Goal: Task Accomplishment & Management: Manage account settings

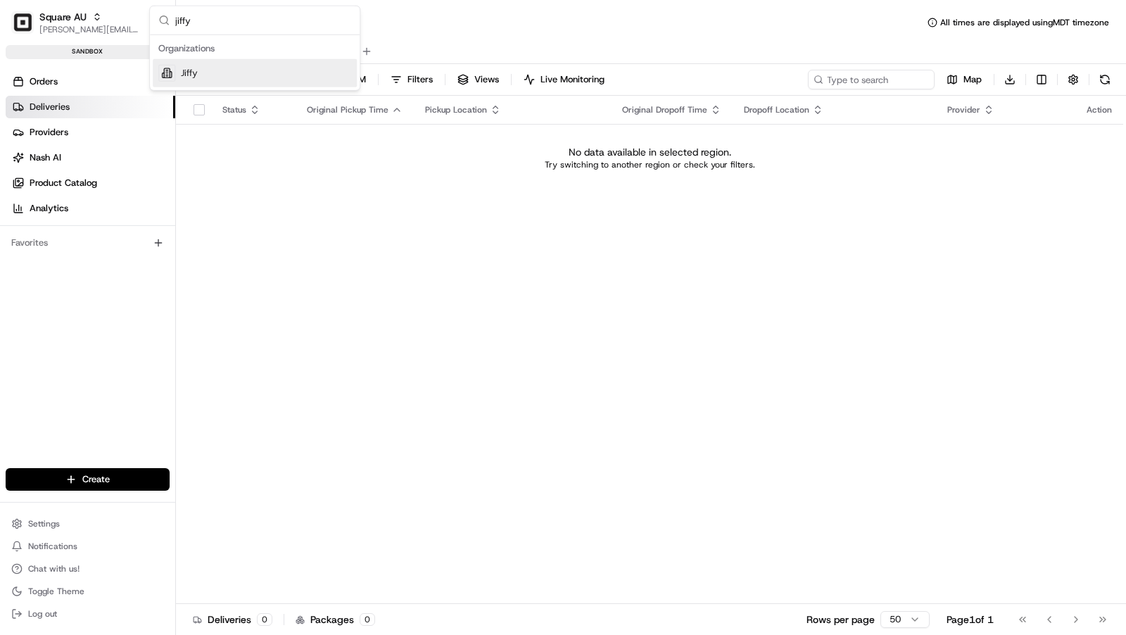
type input "jiffy"
click at [210, 81] on div "Jiffy" at bounding box center [255, 73] width 204 height 28
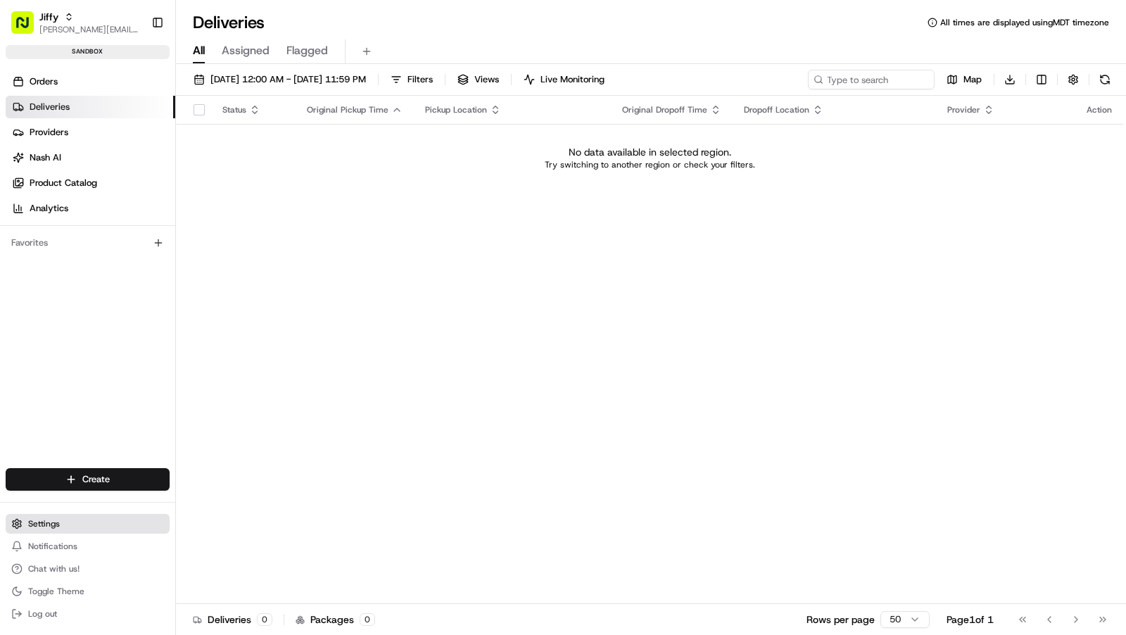
click at [49, 524] on span "Settings" at bounding box center [44, 523] width 32 height 11
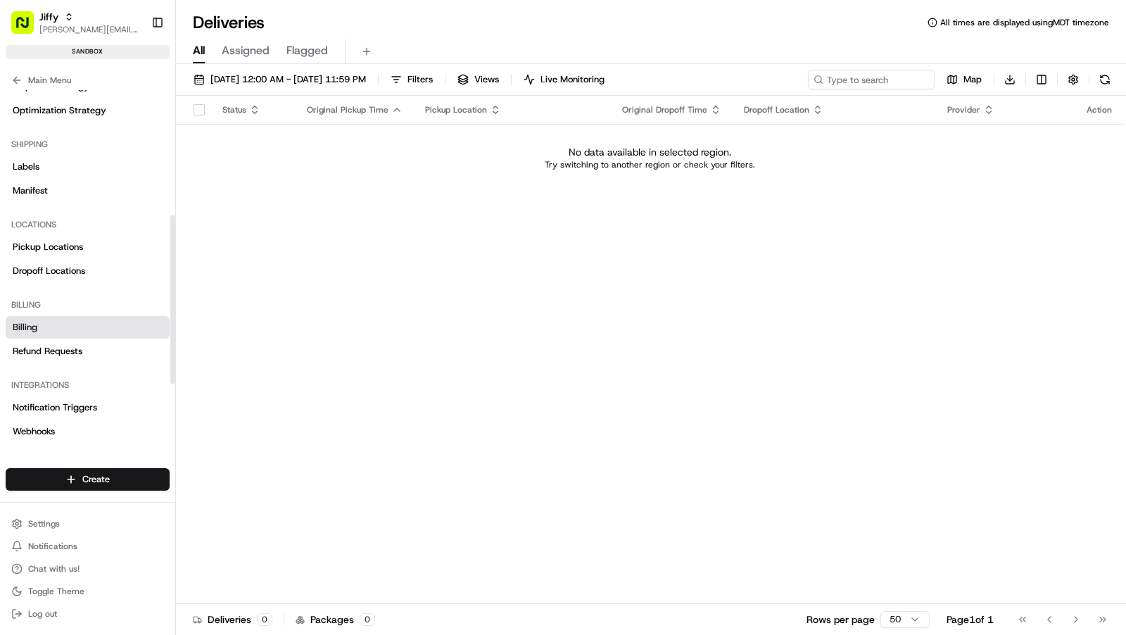
scroll to position [255, 0]
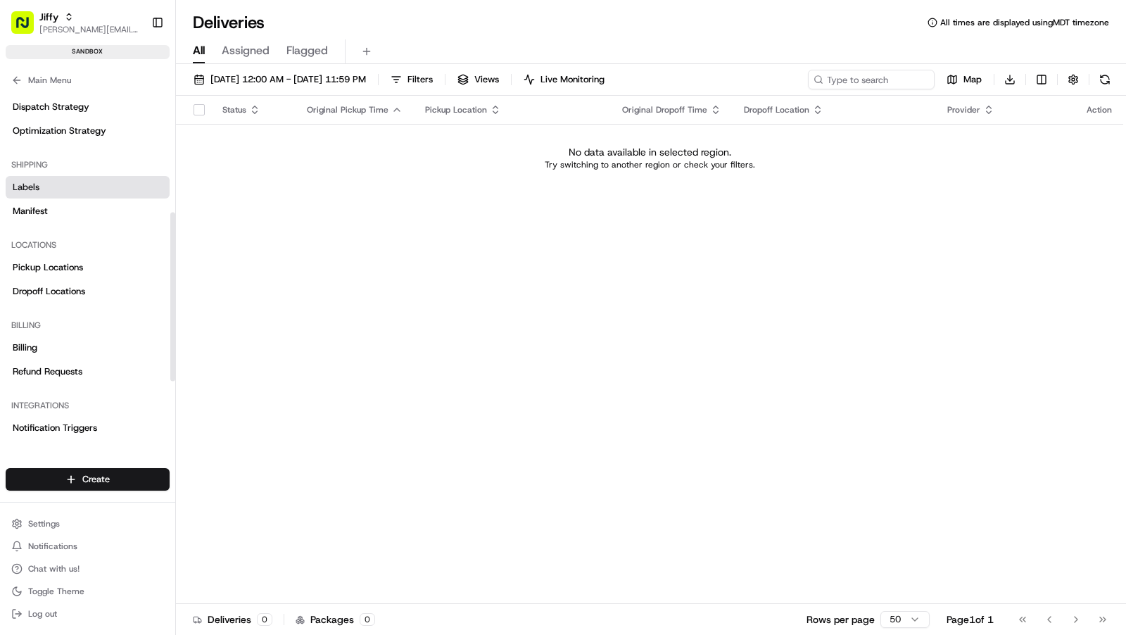
click at [74, 189] on link "Labels" at bounding box center [88, 187] width 164 height 23
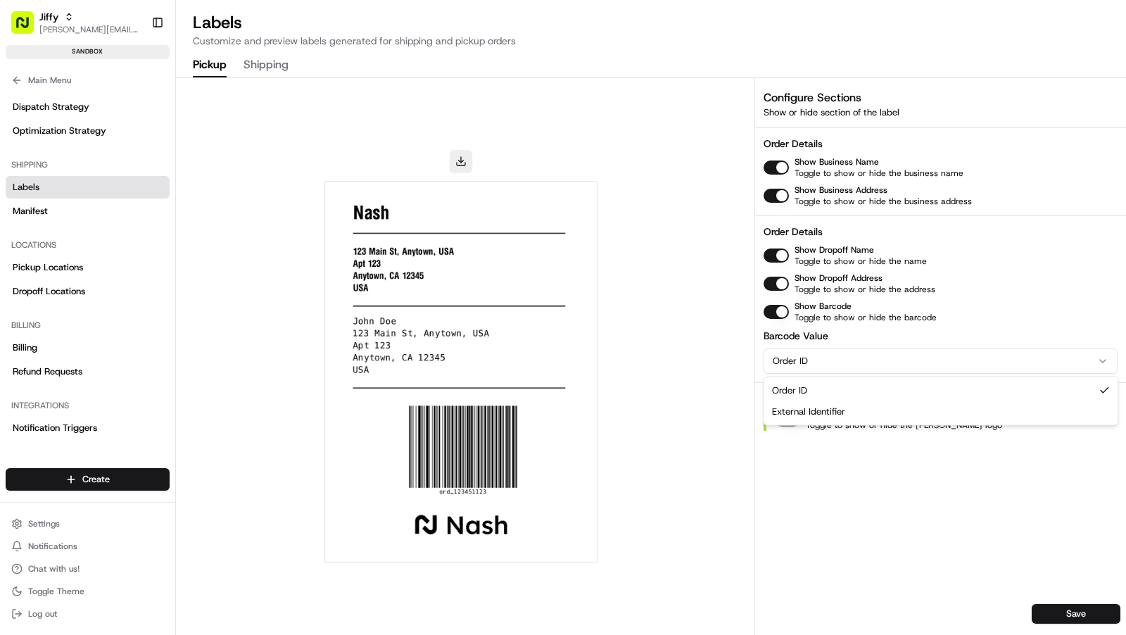
click at [842, 369] on html "Jiffy charles@usenash.com Toggle Sidebar sandbox Orders Deliveries Providers Na…" at bounding box center [563, 317] width 1126 height 635
click at [1072, 619] on button "Save" at bounding box center [1075, 614] width 89 height 20
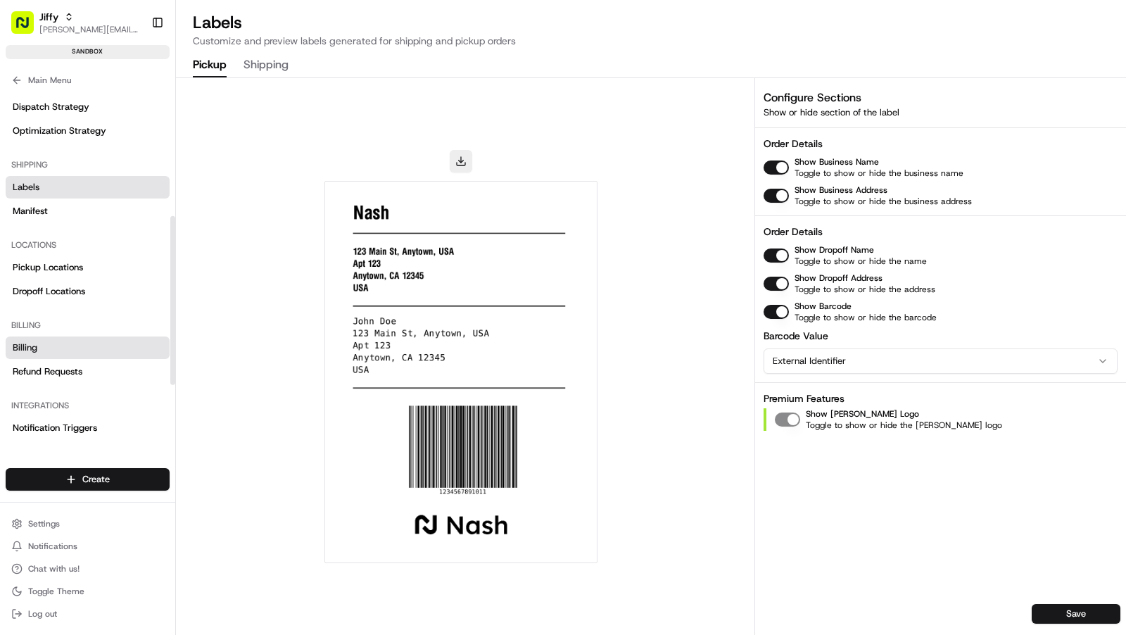
scroll to position [383, 0]
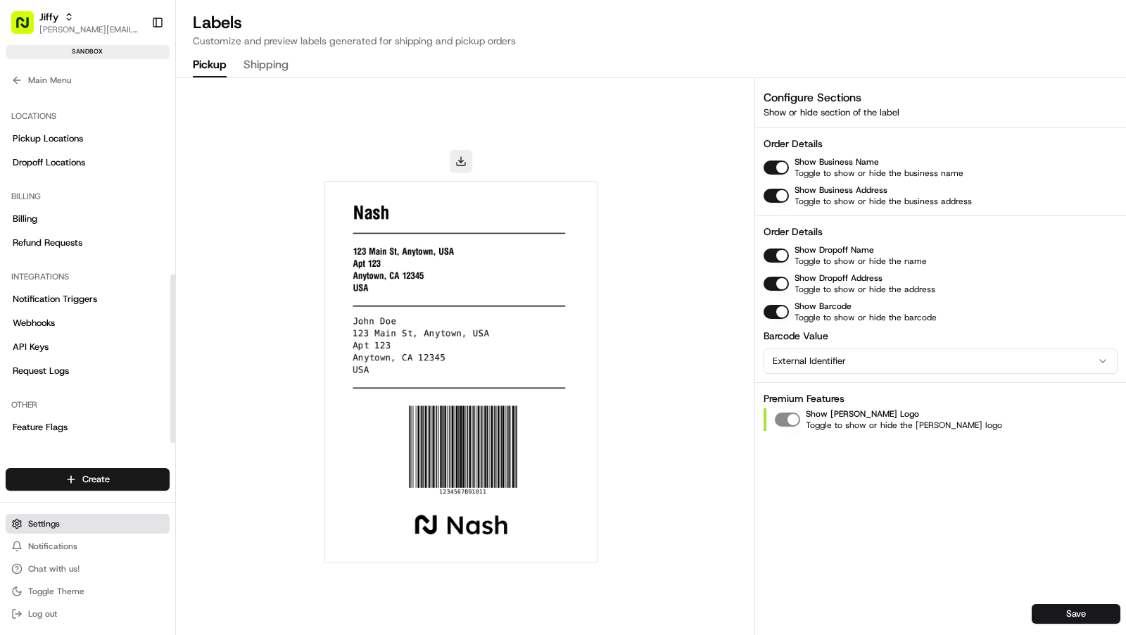
click at [55, 518] on span "Settings" at bounding box center [44, 523] width 32 height 11
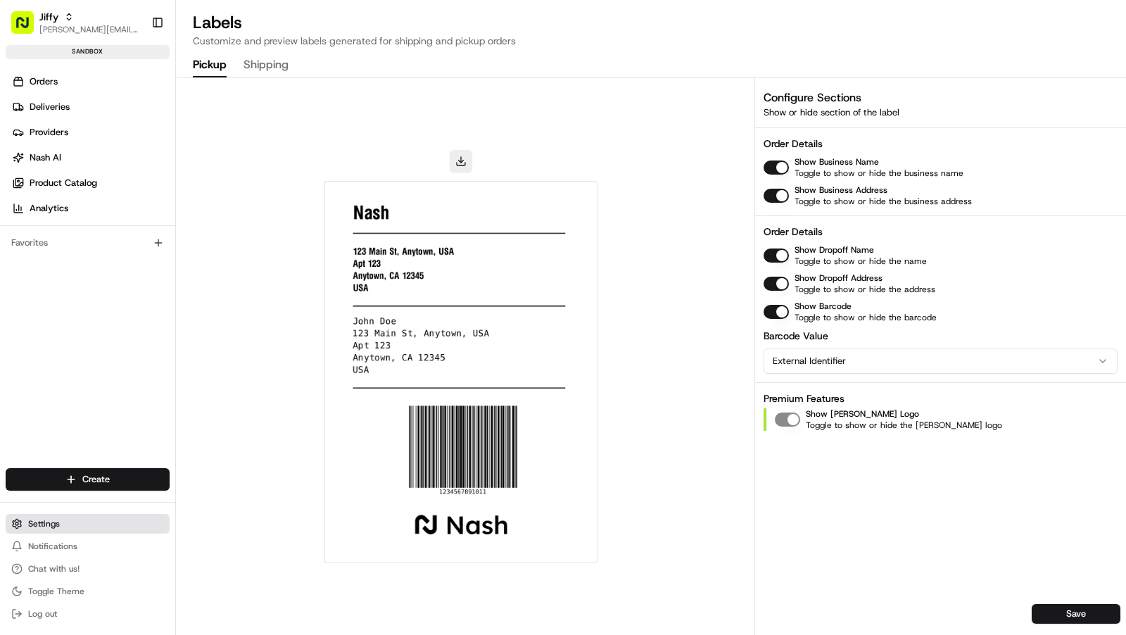
click at [53, 520] on span "Settings" at bounding box center [44, 523] width 32 height 11
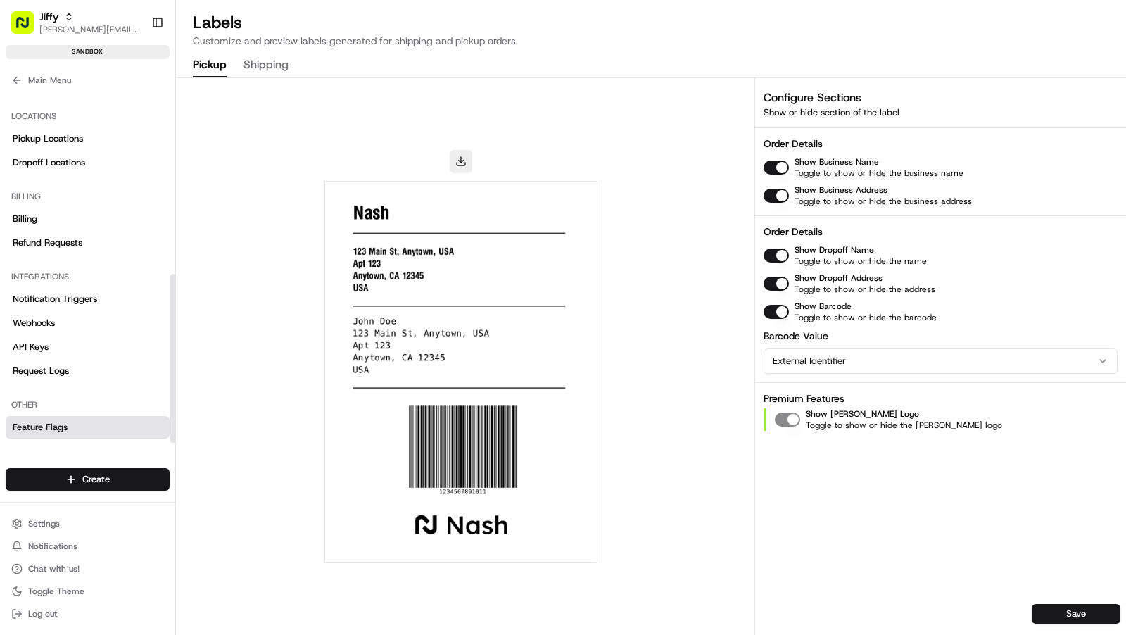
click at [68, 416] on link "Feature Flags" at bounding box center [88, 427] width 164 height 23
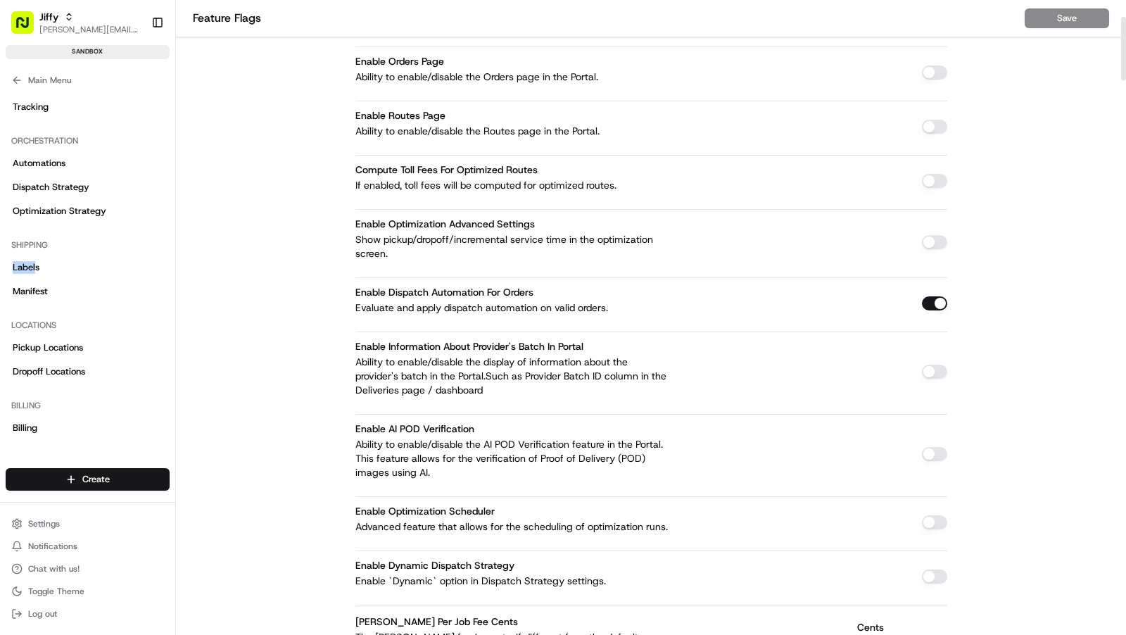
scroll to position [165, 0]
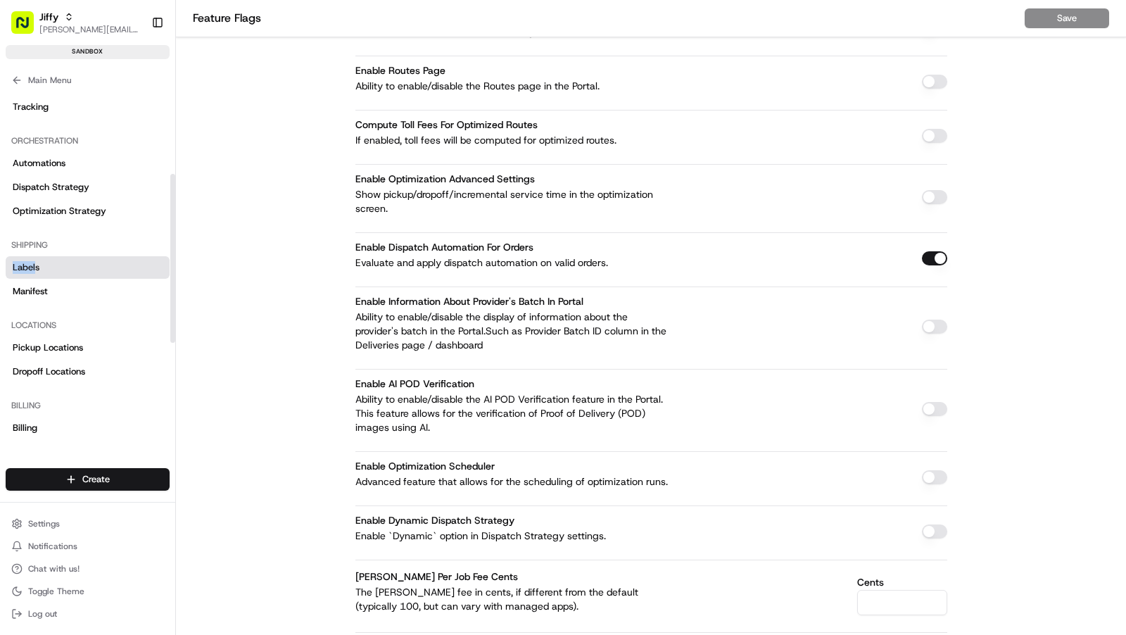
click at [34, 269] on span "Labels" at bounding box center [26, 267] width 27 height 13
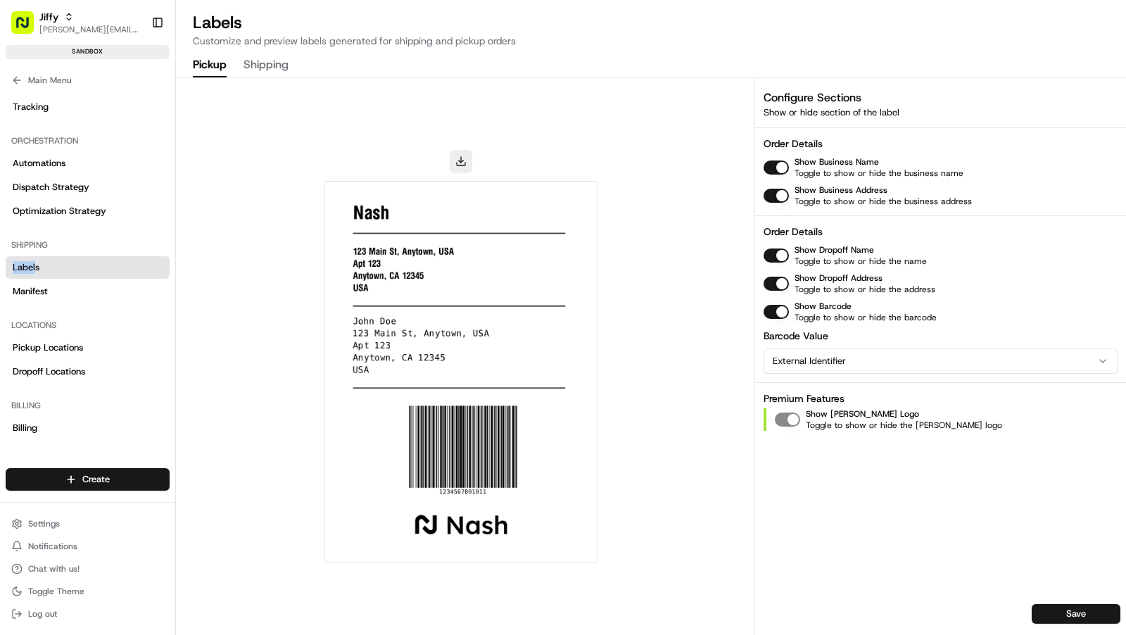
click at [279, 56] on button "Shipping" at bounding box center [265, 65] width 45 height 24
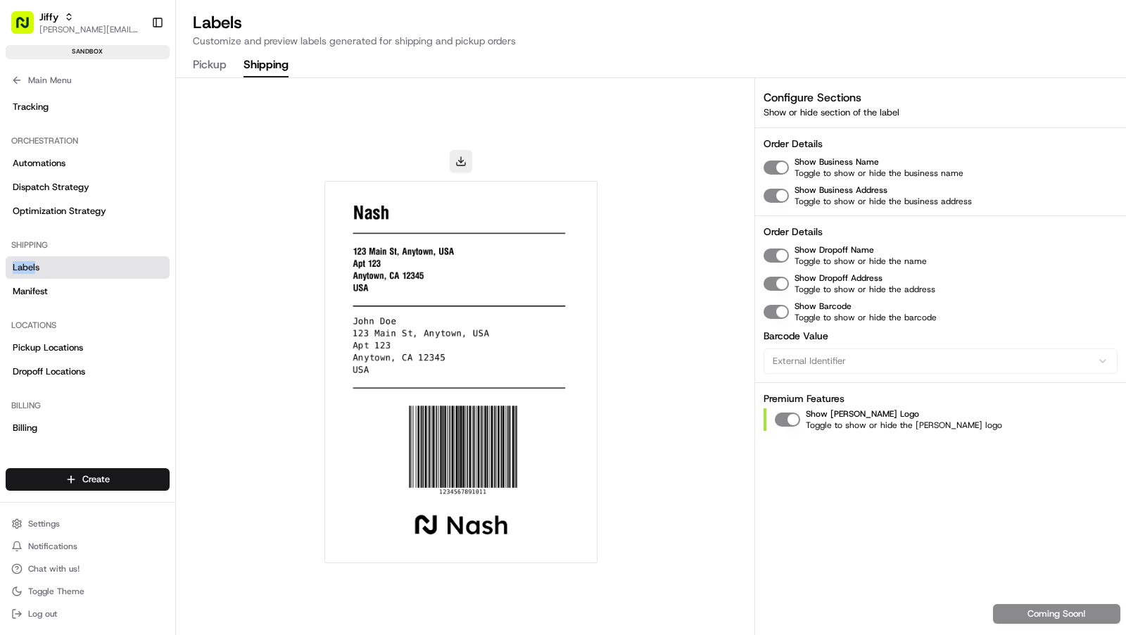
click at [198, 65] on button "Pickup" at bounding box center [210, 65] width 34 height 24
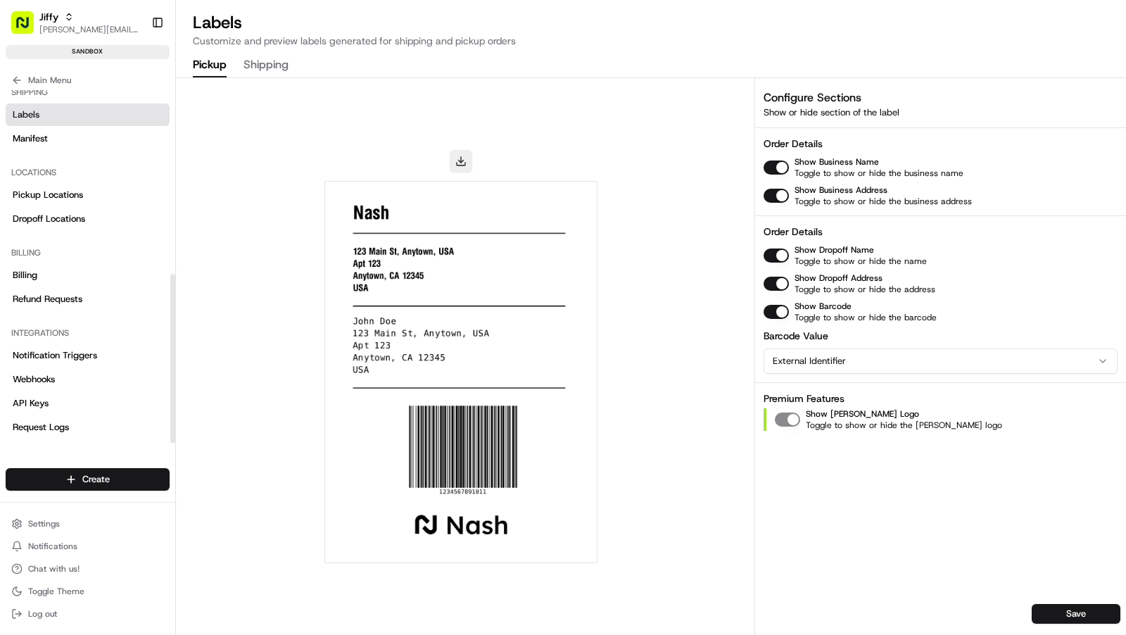
scroll to position [383, 0]
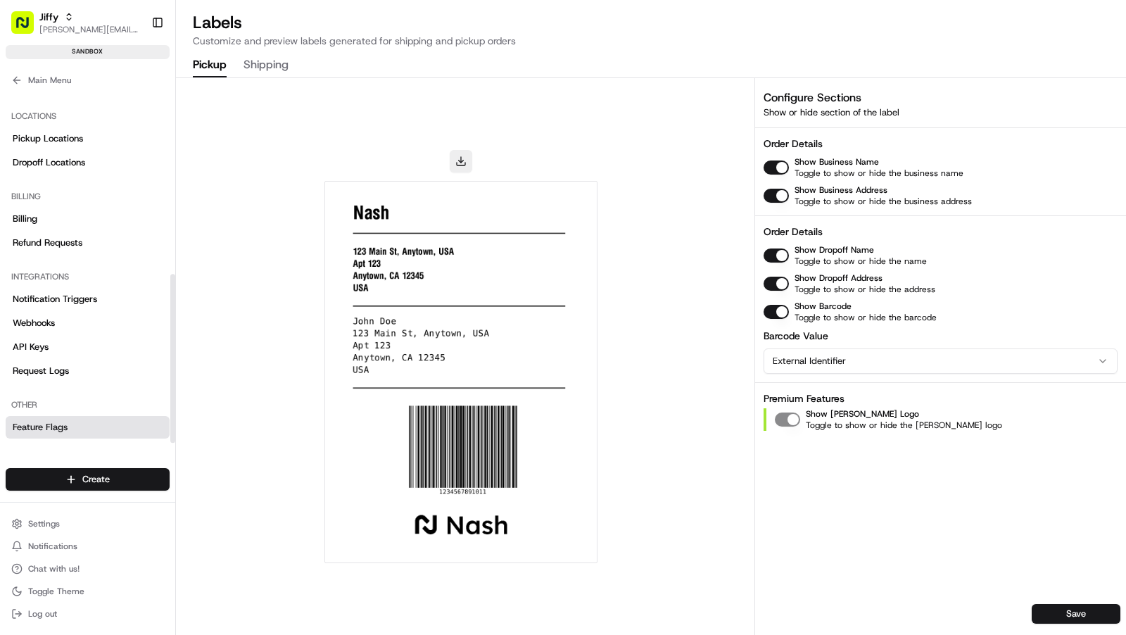
click at [63, 422] on span "Feature Flags" at bounding box center [40, 427] width 55 height 13
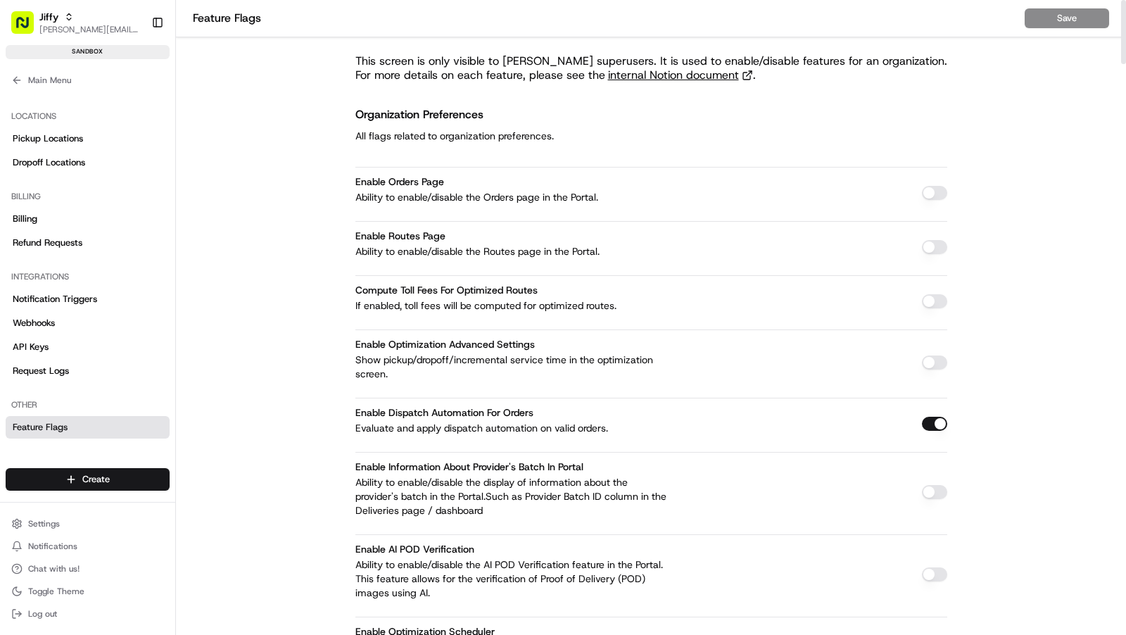
scroll to position [174, 0]
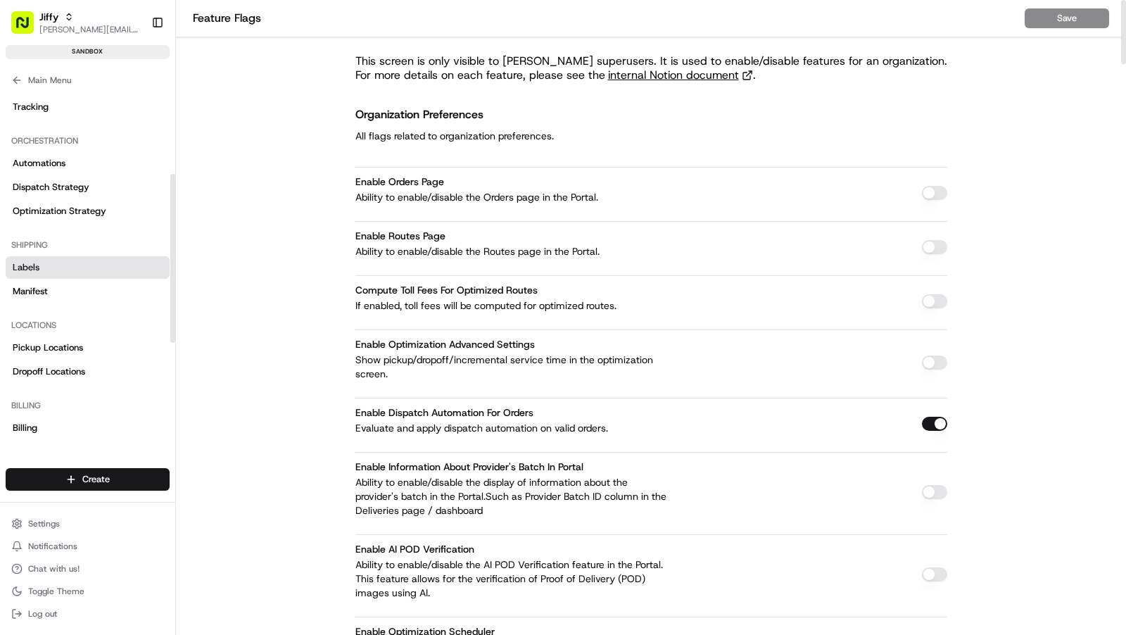
click at [64, 276] on link "Labels" at bounding box center [88, 267] width 164 height 23
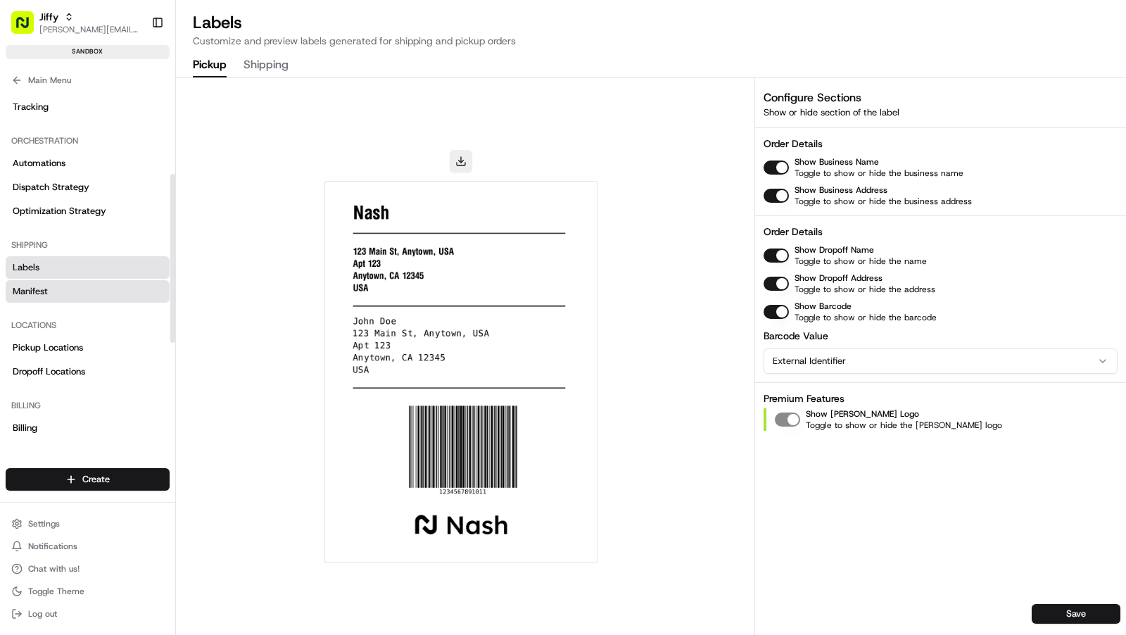
click at [57, 289] on link "Manifest" at bounding box center [88, 291] width 164 height 23
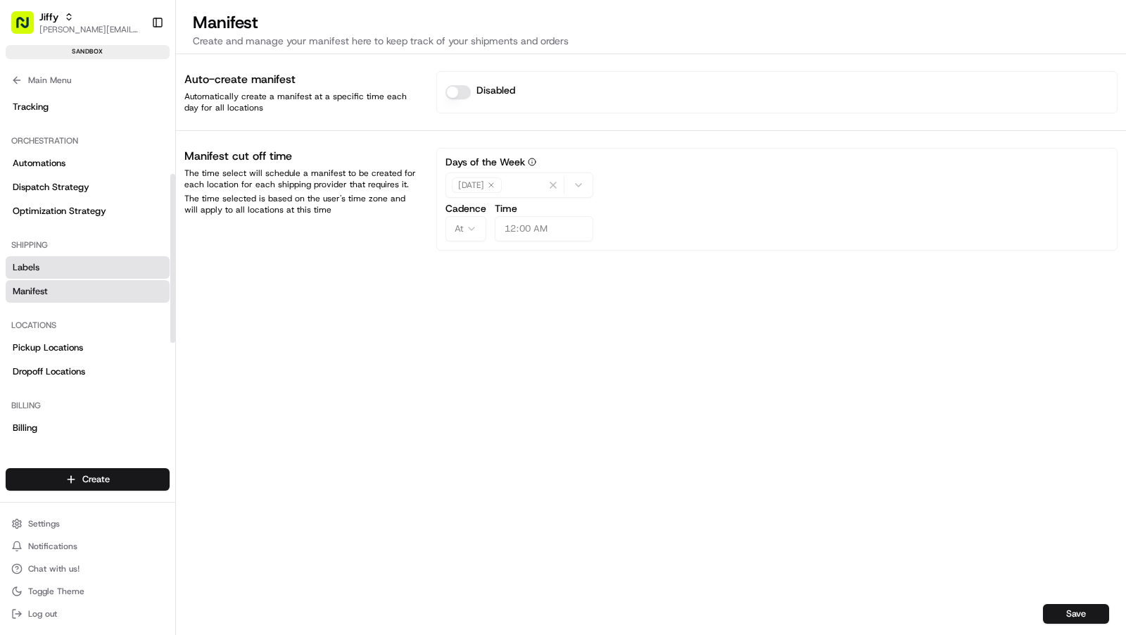
click at [85, 265] on link "Labels" at bounding box center [88, 267] width 164 height 23
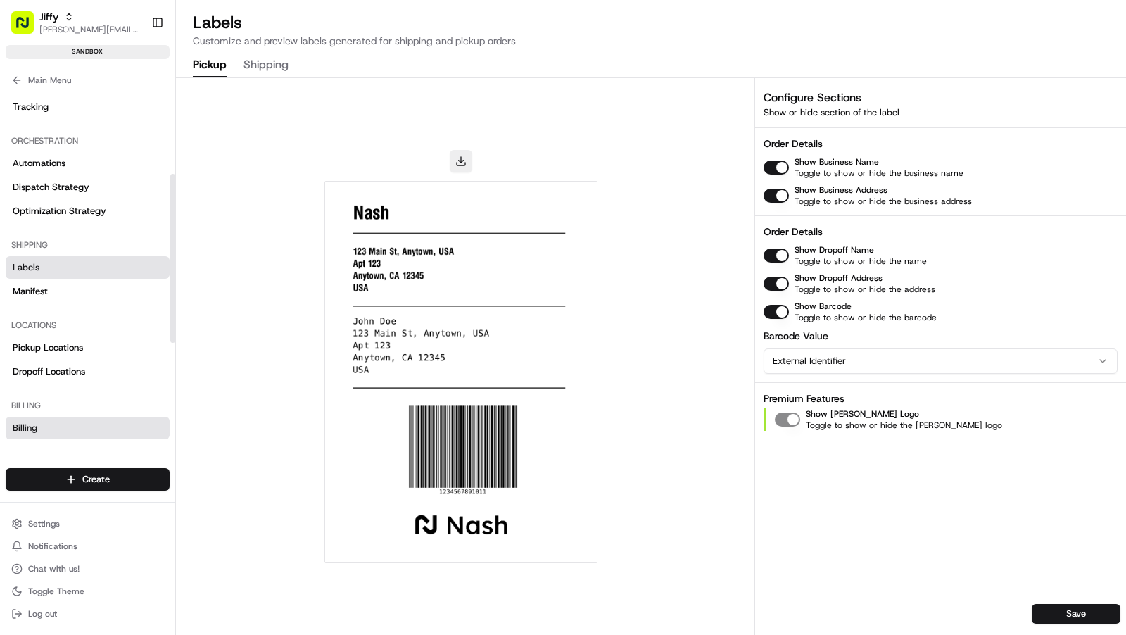
scroll to position [383, 0]
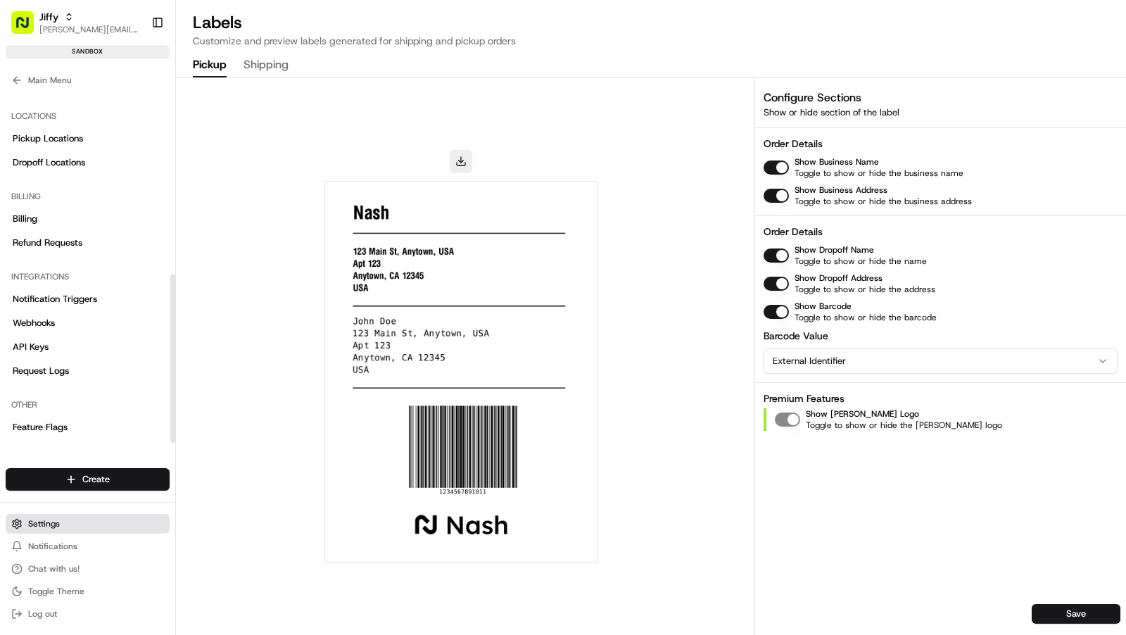
click at [57, 523] on span "Settings" at bounding box center [44, 523] width 32 height 11
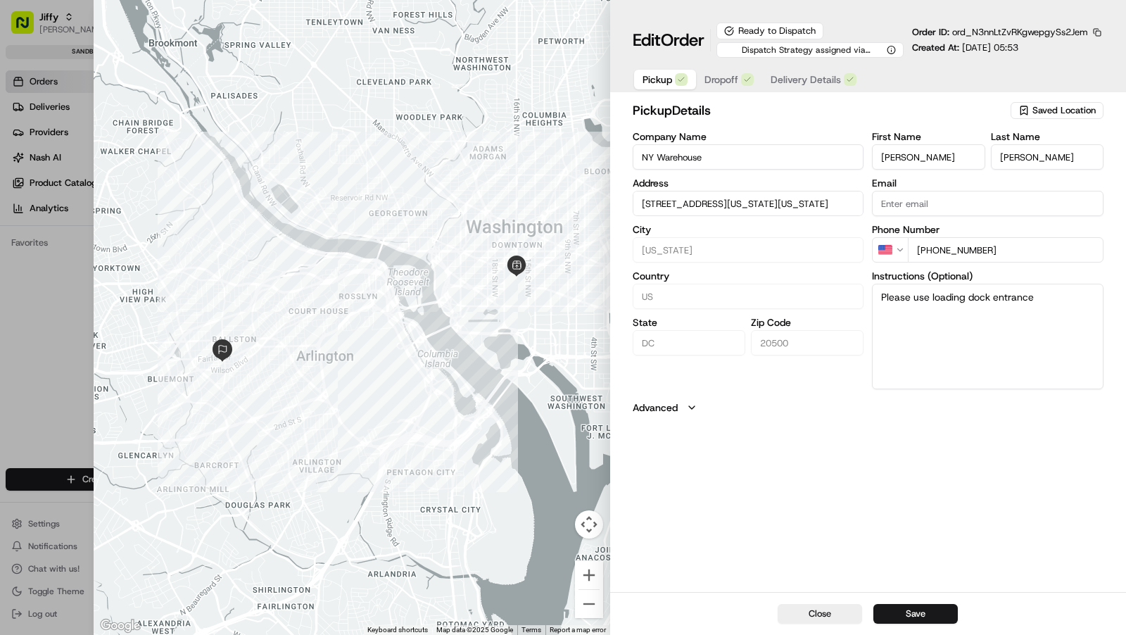
click at [26, 290] on div at bounding box center [563, 317] width 1126 height 635
type input "+1"
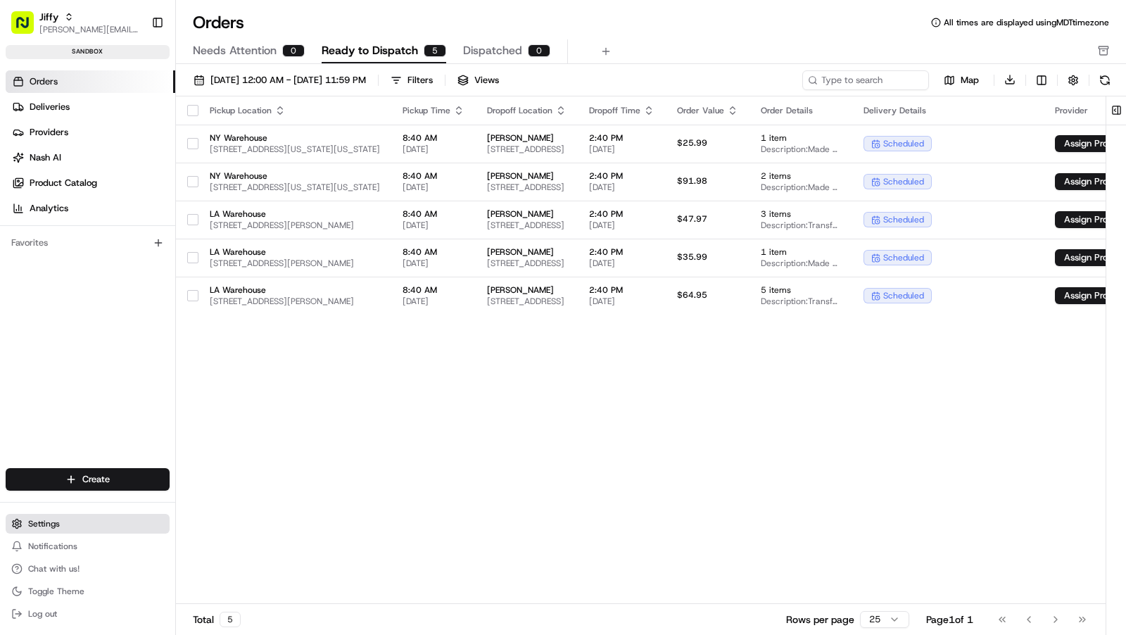
click at [53, 531] on button "Settings" at bounding box center [88, 524] width 164 height 20
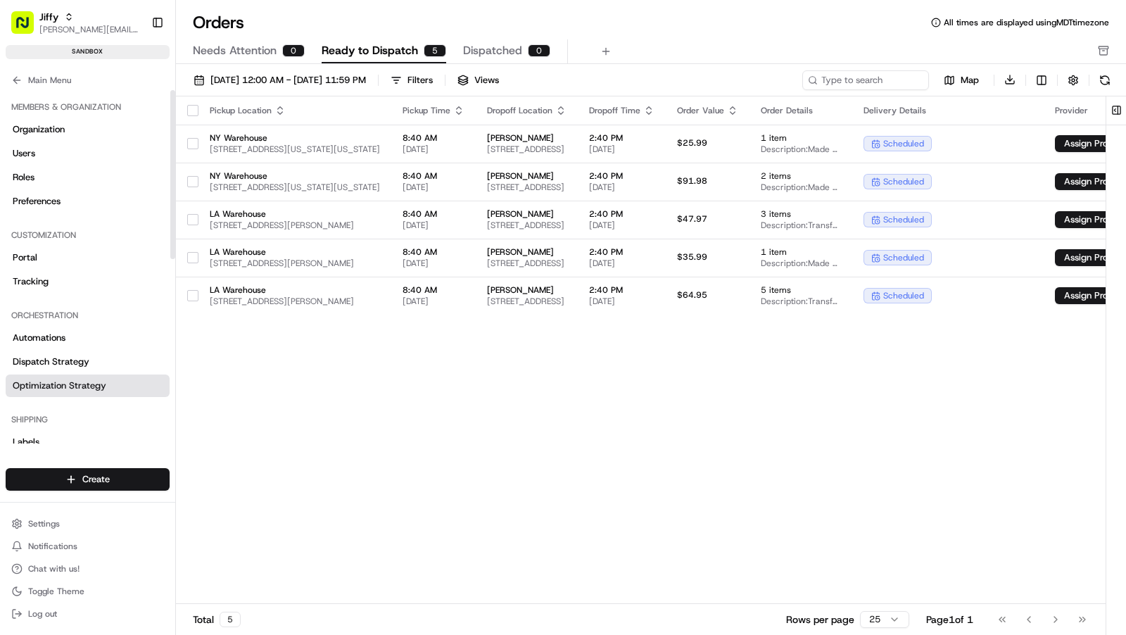
click at [89, 383] on span "Optimization Strategy" at bounding box center [60, 385] width 94 height 13
